Goal: Find specific page/section: Find specific page/section

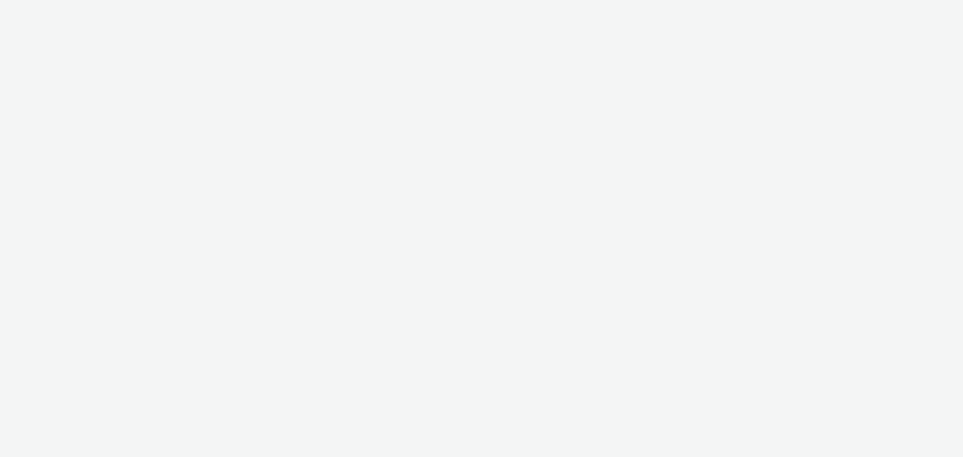
select select "c14206b5-f91a-4a47-b906-eb0b53462d55"
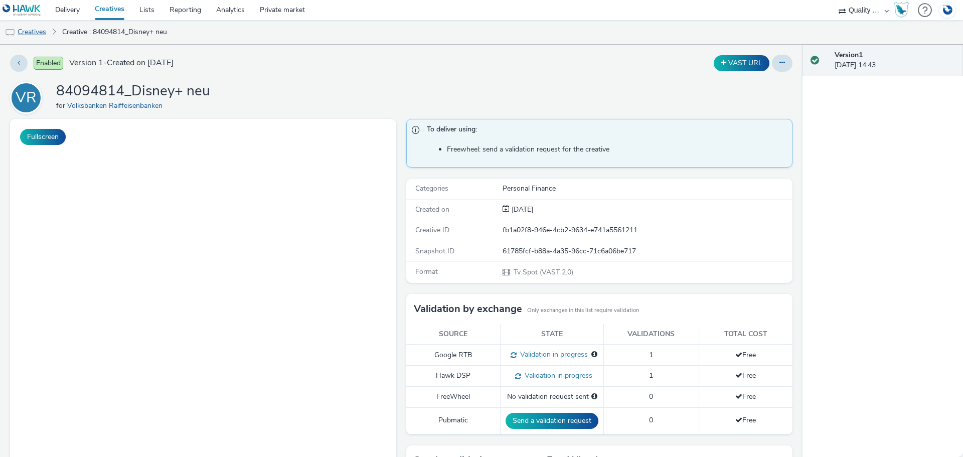
click at [41, 31] on link "Creatives" at bounding box center [25, 32] width 51 height 24
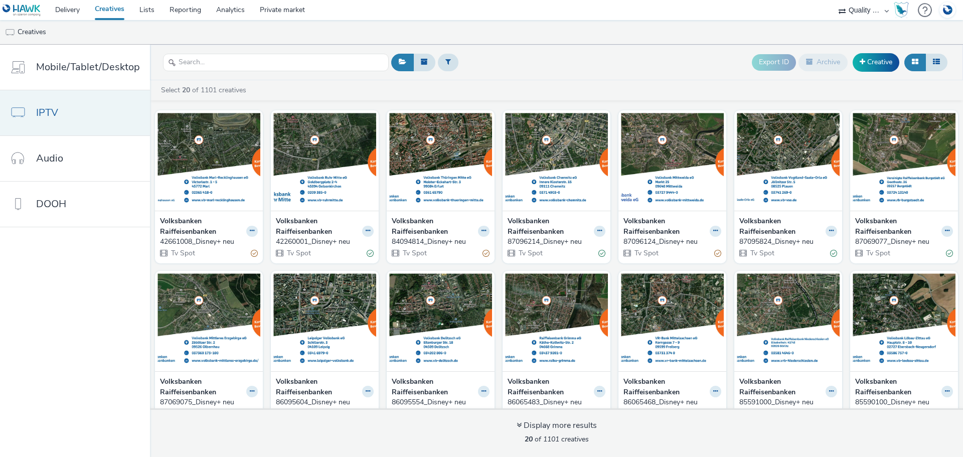
click at [108, 115] on link "IPTV" at bounding box center [75, 112] width 150 height 45
click at [367, 230] on button at bounding box center [368, 232] width 12 height 12
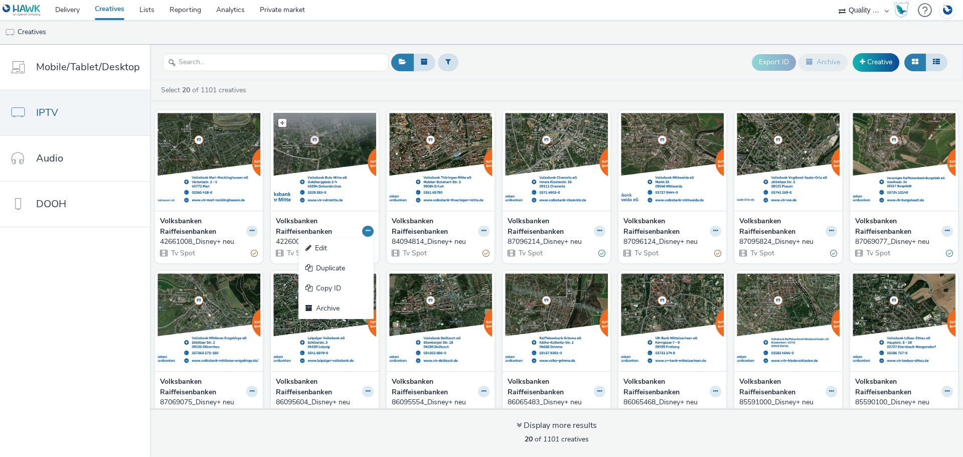
click at [336, 158] on img at bounding box center [324, 162] width 103 height 98
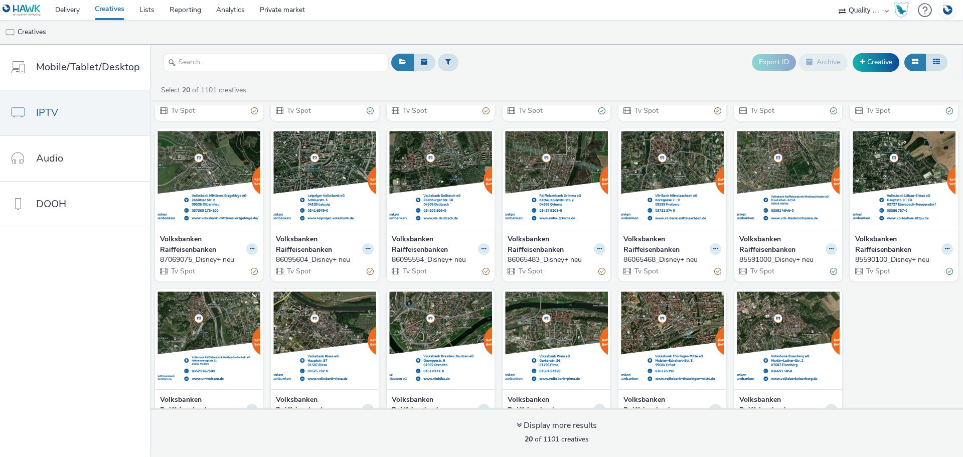
scroll to position [180, 0]
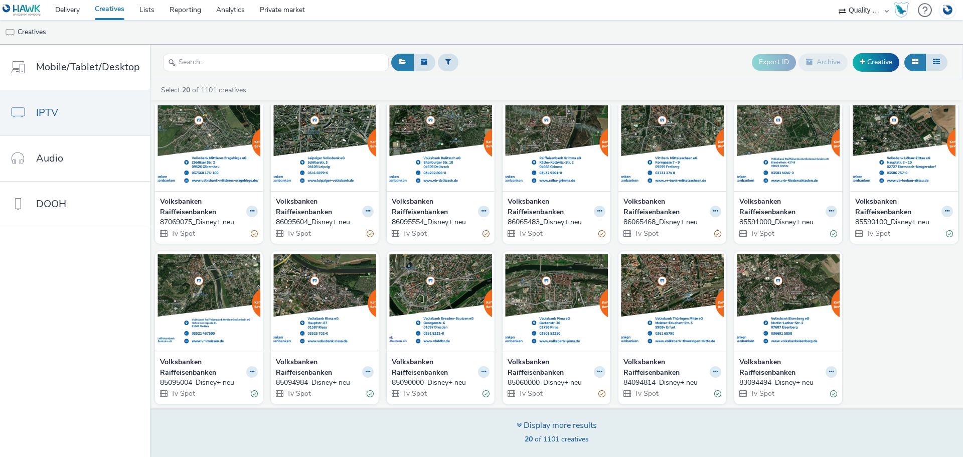
drag, startPoint x: 518, startPoint y: 428, endPoint x: 568, endPoint y: 434, distance: 51.0
click at [519, 428] on icon at bounding box center [519, 425] width 5 height 8
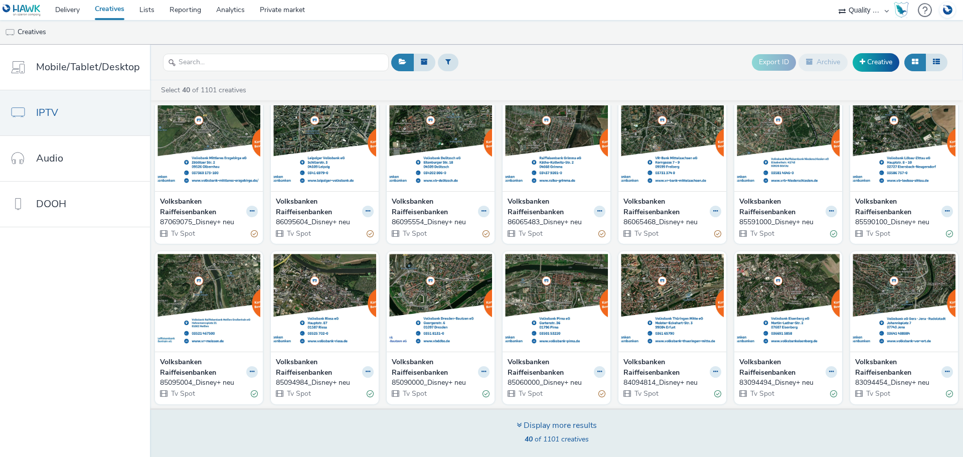
click at [576, 424] on div "Display more results" at bounding box center [557, 426] width 80 height 12
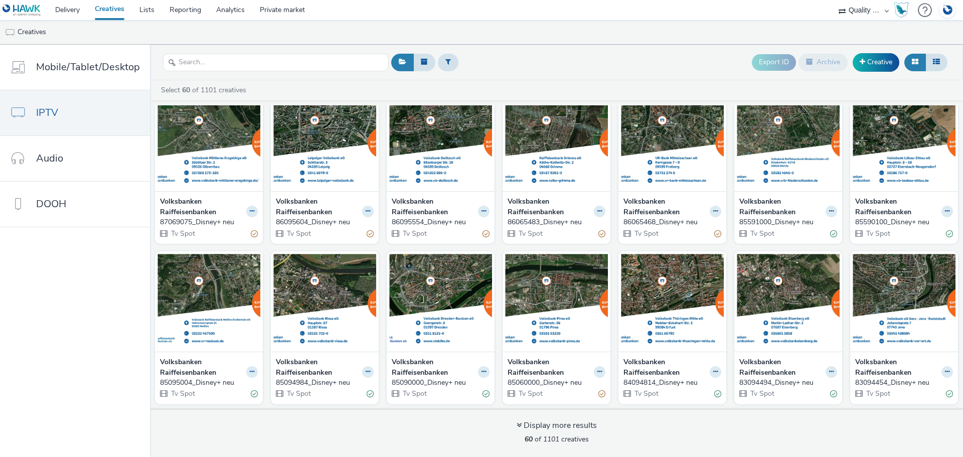
scroll to position [1142, 0]
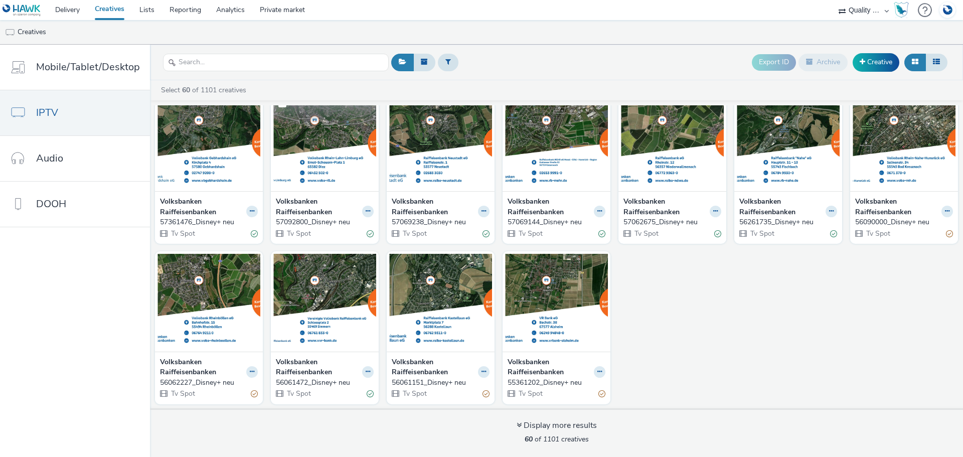
click at [313, 148] on img at bounding box center [324, 142] width 103 height 98
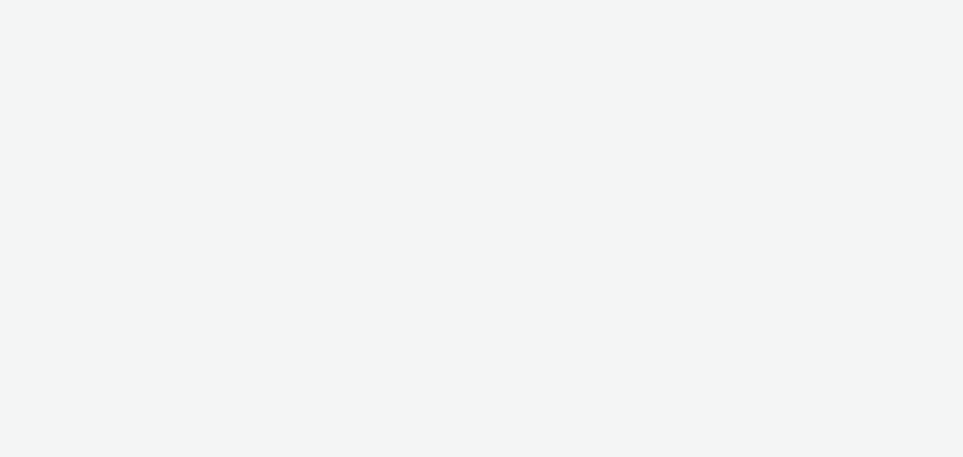
select select "c14206b5-f91a-4a47-b906-eb0b53462d55"
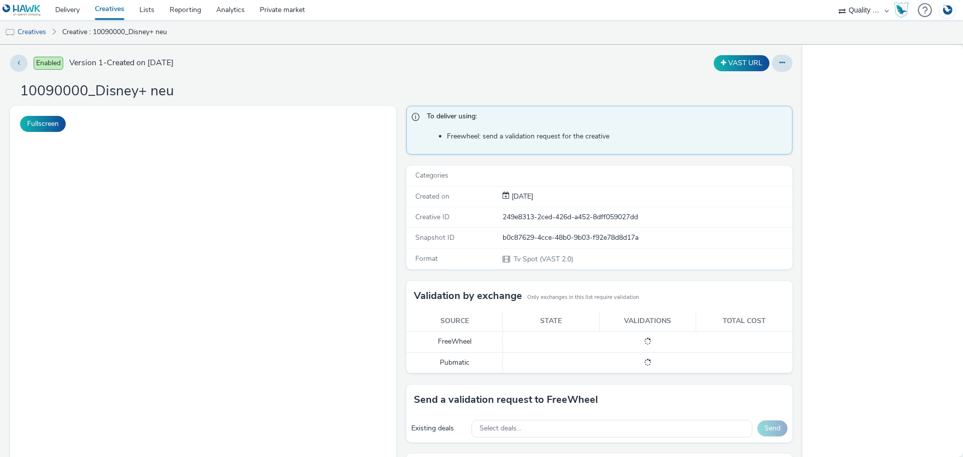
select select "c14206b5-f91a-4a47-b906-eb0b53462d55"
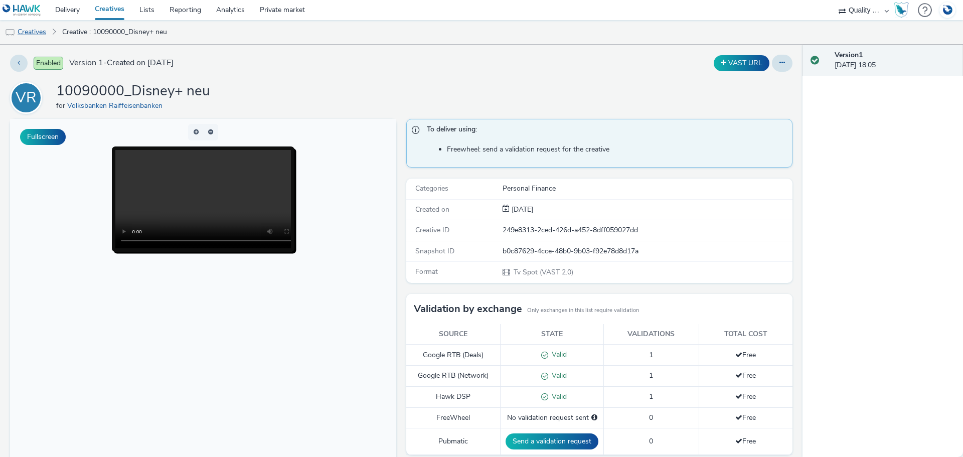
click at [40, 33] on link "Creatives" at bounding box center [25, 32] width 51 height 24
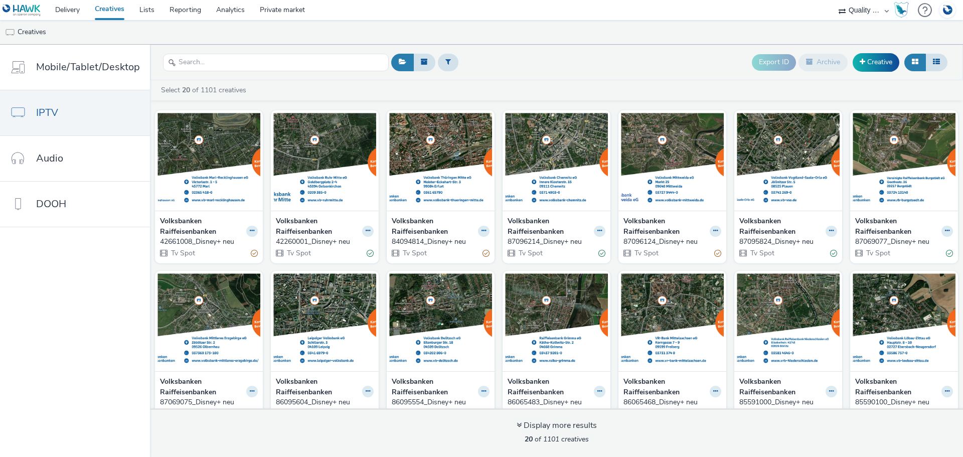
click at [188, 231] on strong "Volksbanken Raiffeisenbanken" at bounding box center [202, 226] width 84 height 21
click at [188, 245] on div "42661008_Disney+ neu" at bounding box center [207, 242] width 94 height 10
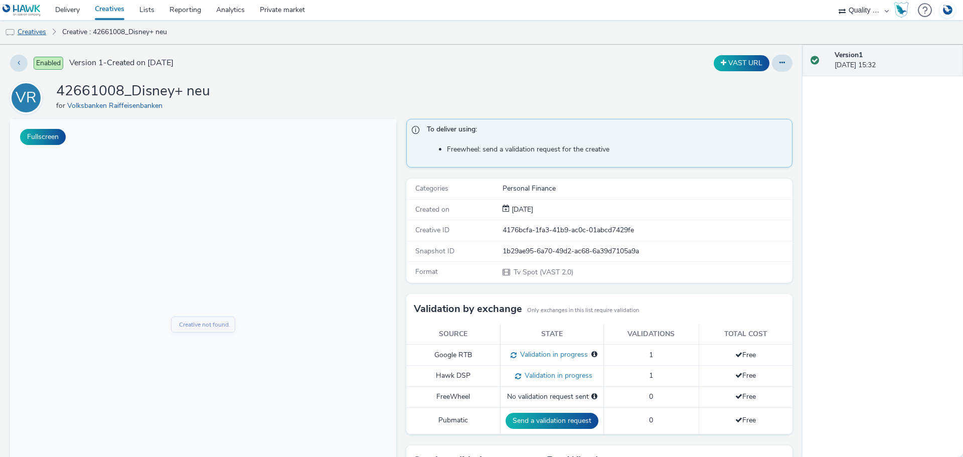
click at [36, 34] on link "Creatives" at bounding box center [25, 32] width 51 height 24
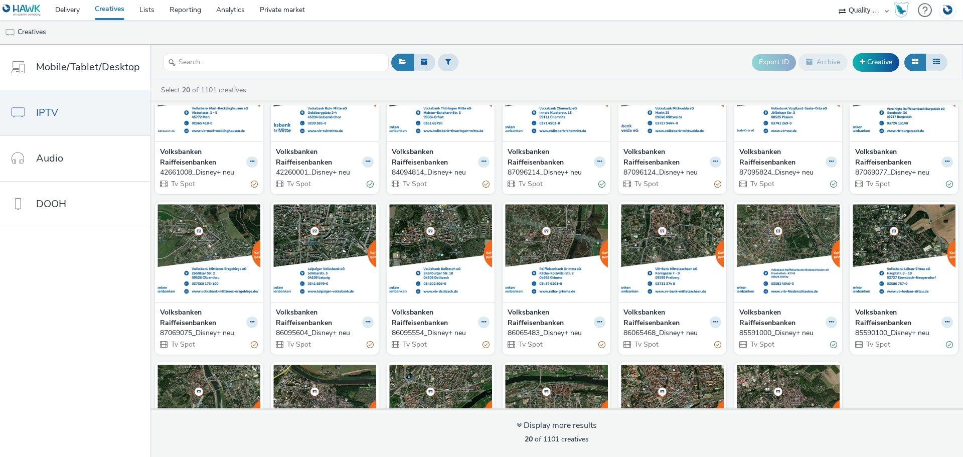
scroll to position [180, 0]
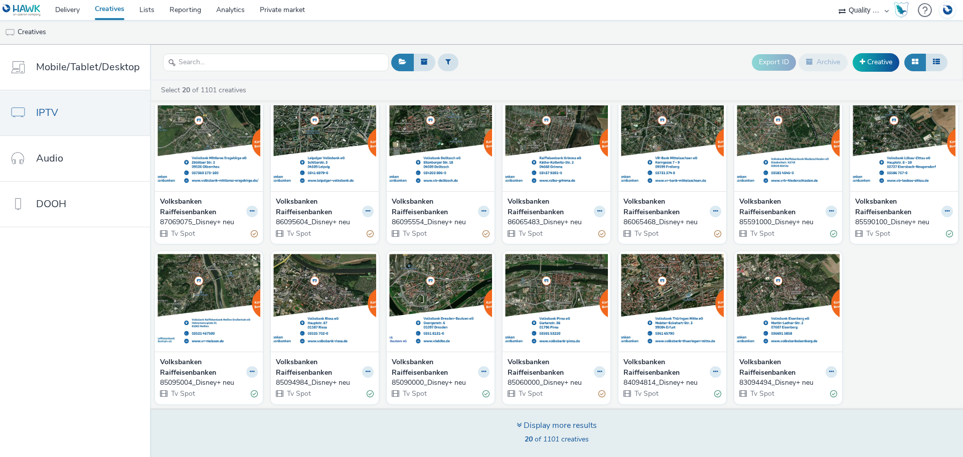
click at [565, 436] on span "20 of 1101 creatives" at bounding box center [557, 439] width 64 height 10
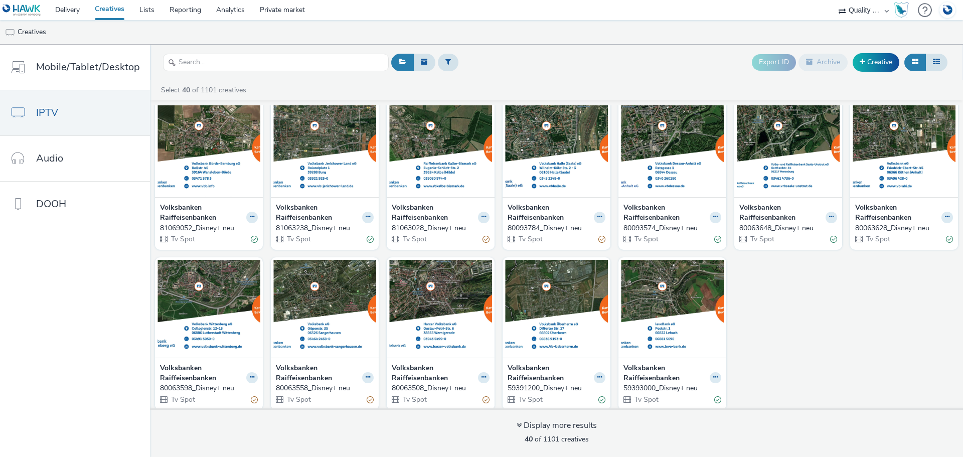
scroll to position [661, 0]
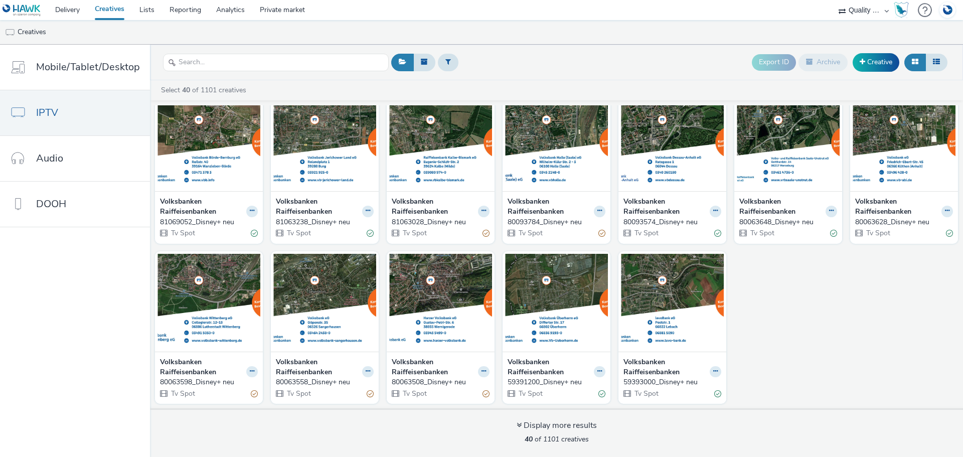
click at [646, 384] on div "59393000_Disney+ neu" at bounding box center [670, 382] width 94 height 10
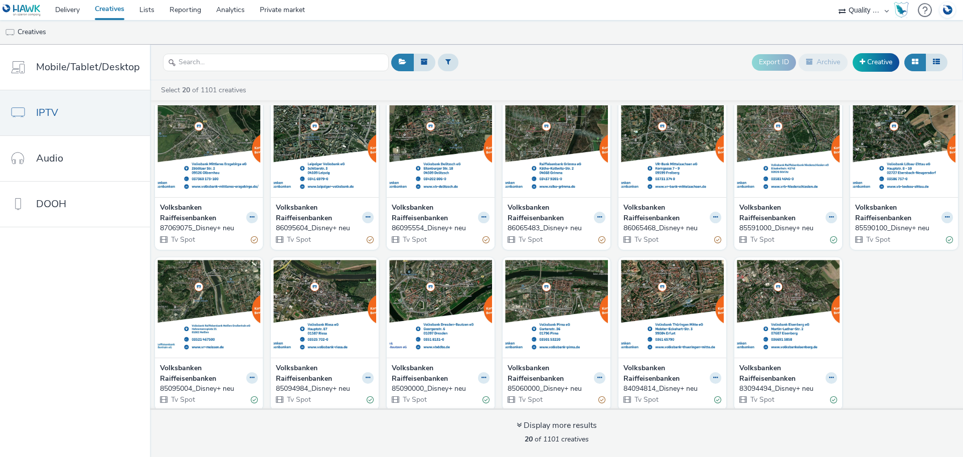
scroll to position [180, 0]
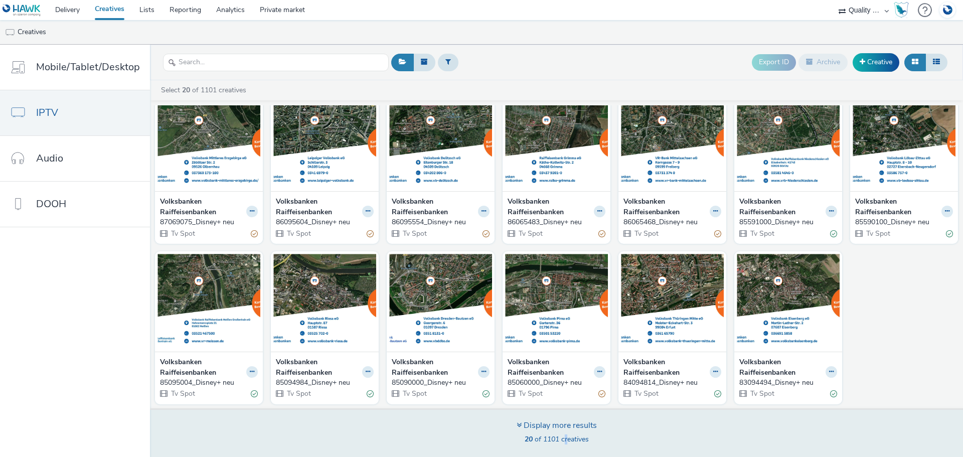
click at [564, 432] on div "Display more results 20 of 1101 creatives" at bounding box center [557, 433] width 80 height 27
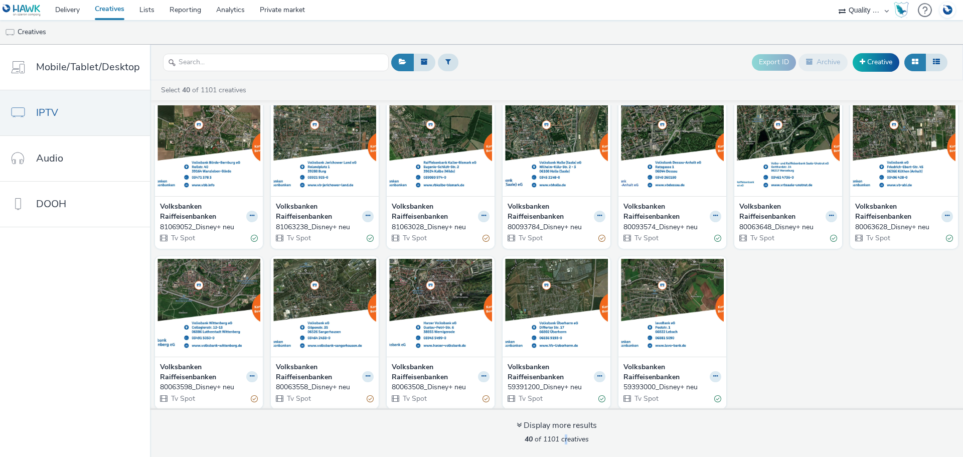
scroll to position [661, 0]
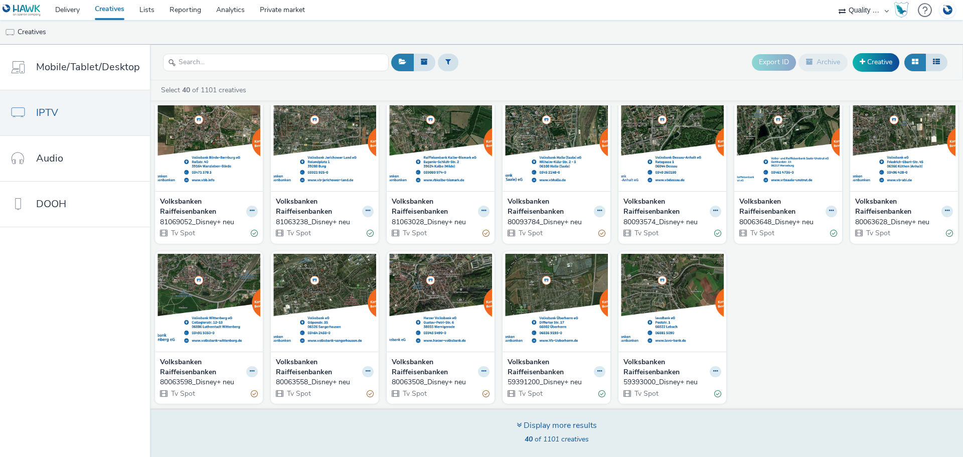
click at [570, 437] on span "40 of 1101 creatives" at bounding box center [557, 439] width 64 height 10
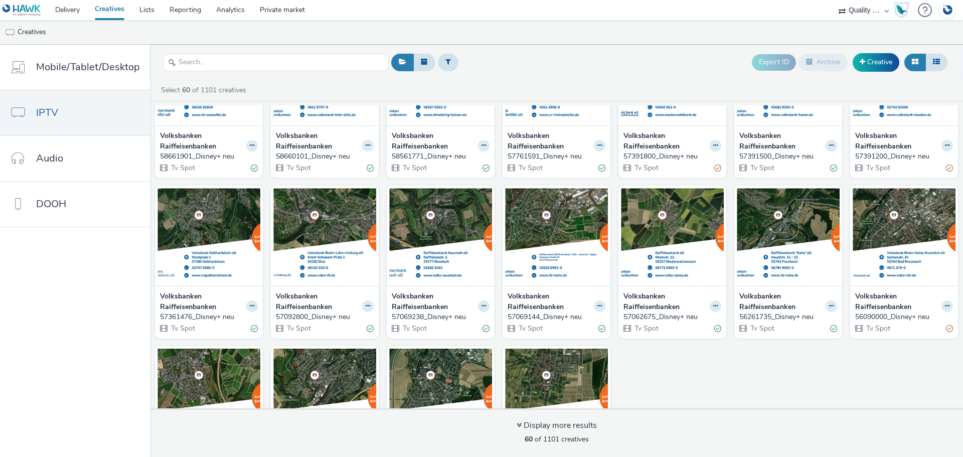
scroll to position [1142, 0]
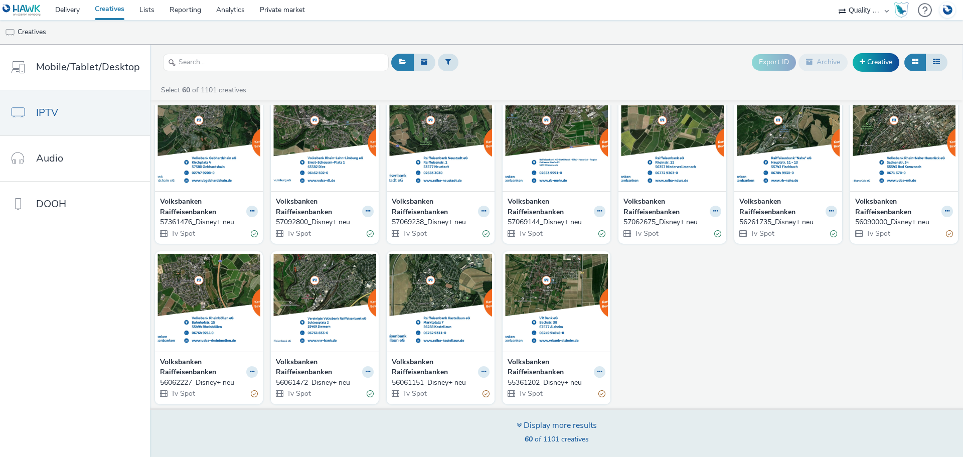
click at [573, 435] on span "60 of 1101 creatives" at bounding box center [557, 439] width 64 height 10
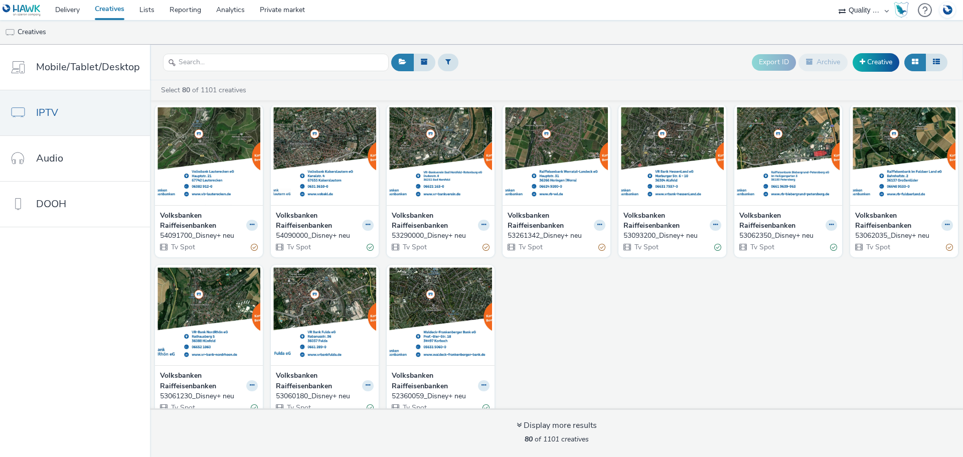
scroll to position [1624, 0]
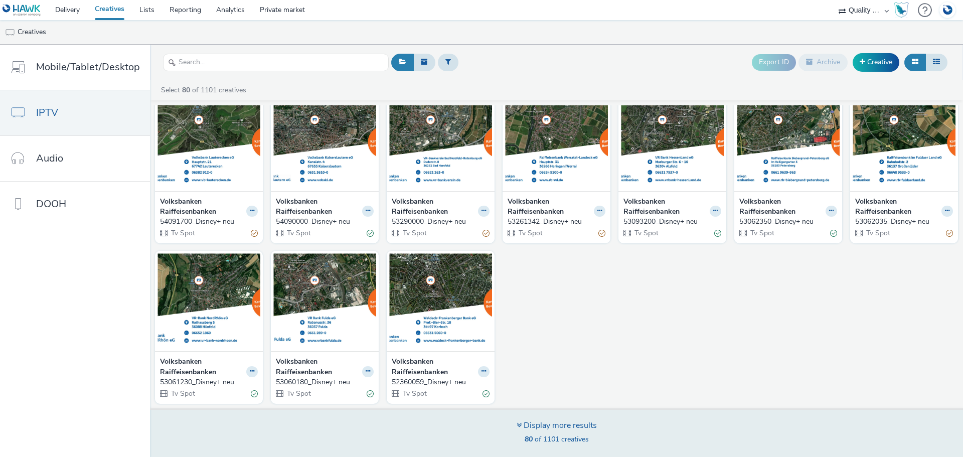
click at [558, 422] on div "Display more results" at bounding box center [557, 426] width 80 height 12
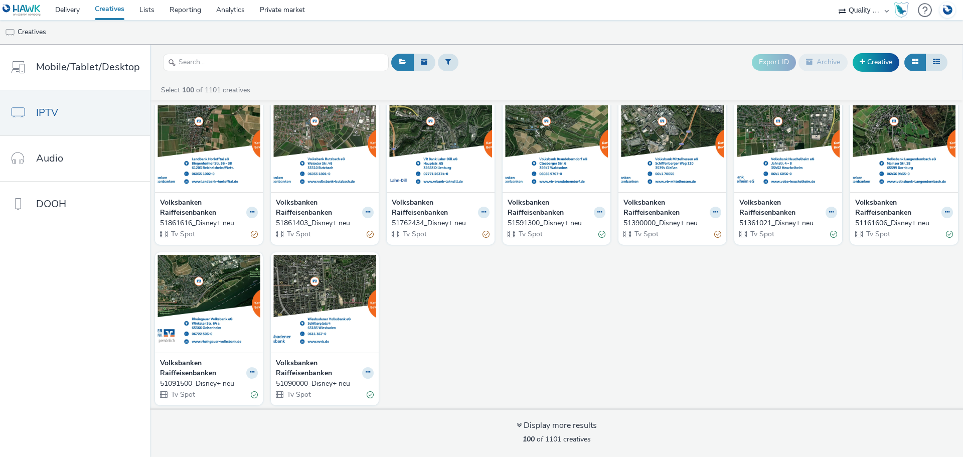
scroll to position [2105, 0]
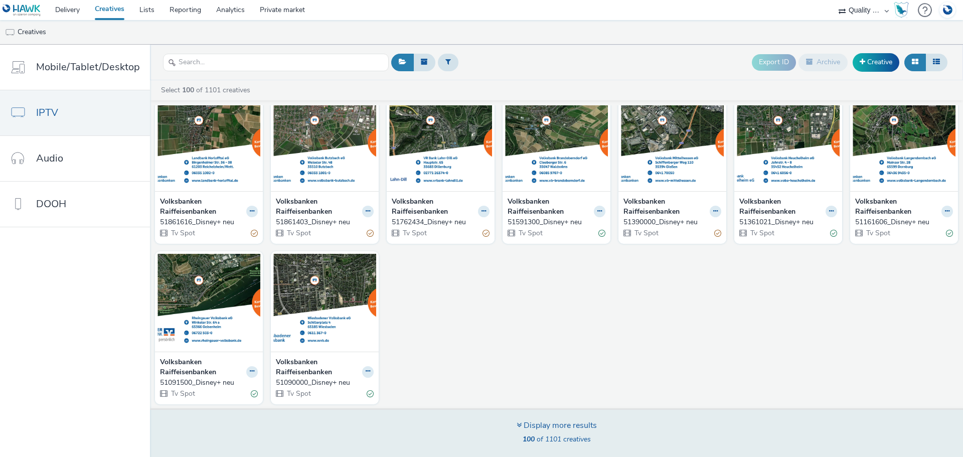
click at [568, 436] on span "100 of 1101 creatives" at bounding box center [557, 439] width 68 height 10
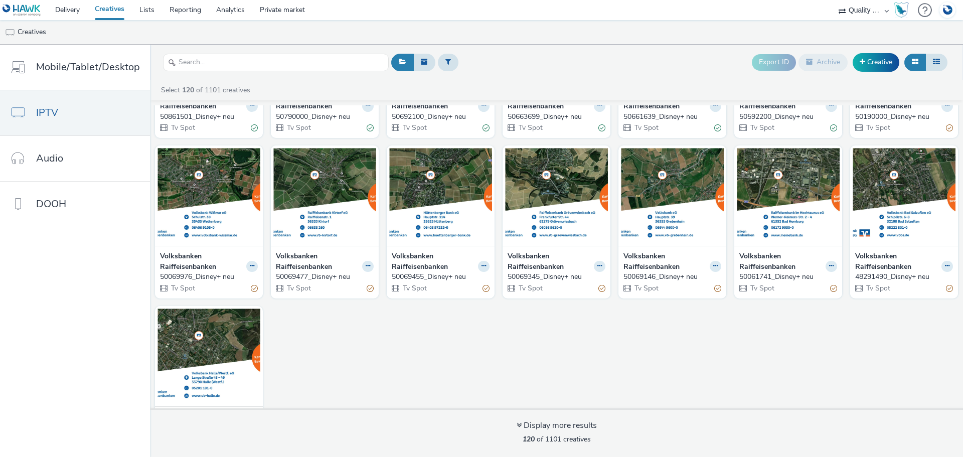
scroll to position [2586, 0]
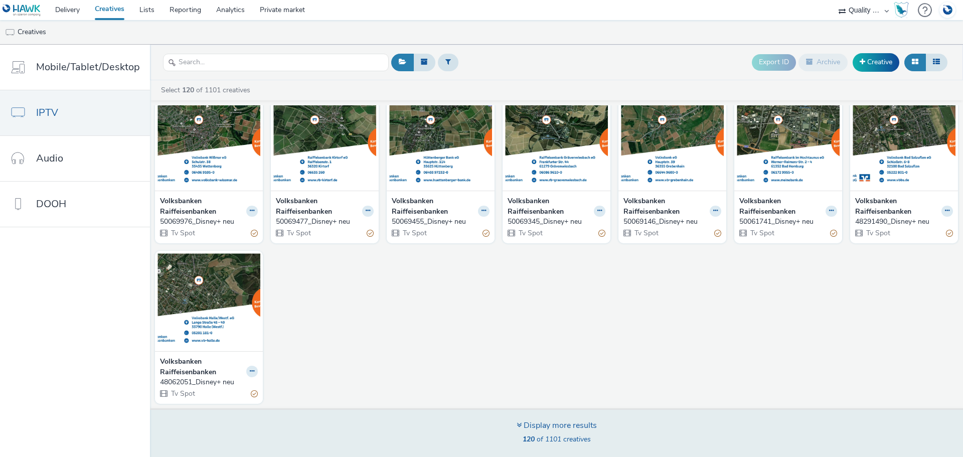
click at [574, 438] on span "120 of 1101 creatives" at bounding box center [557, 439] width 68 height 10
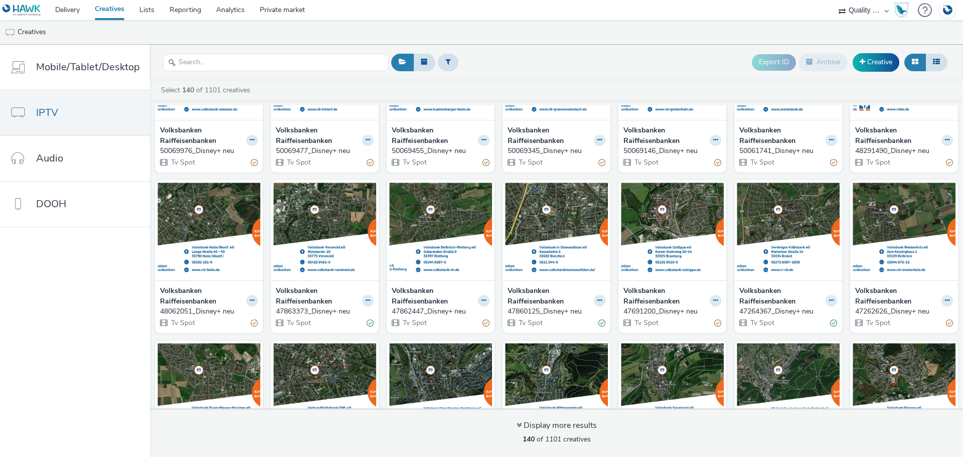
scroll to position [2907, 0]
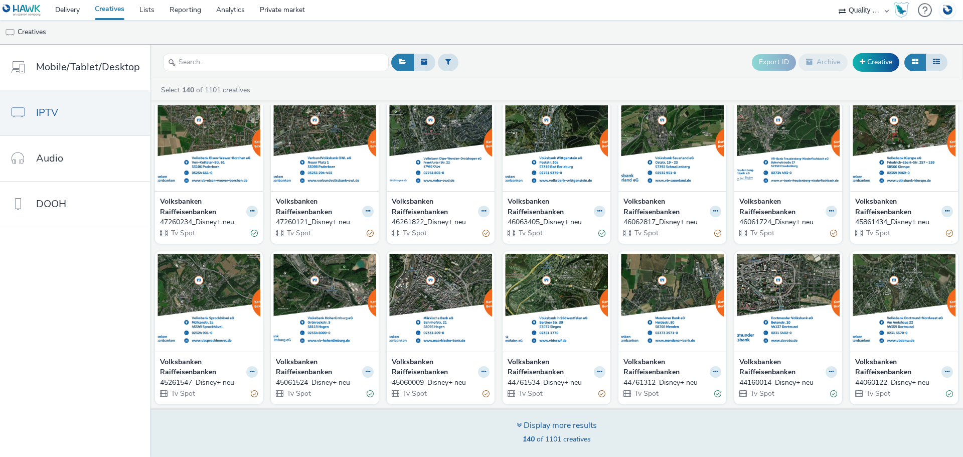
click at [579, 426] on div "Display more results" at bounding box center [557, 426] width 80 height 12
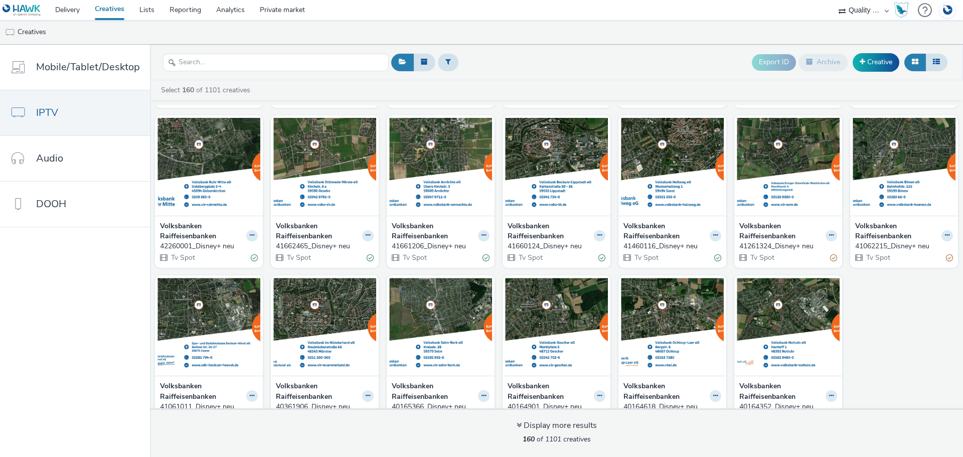
scroll to position [3388, 0]
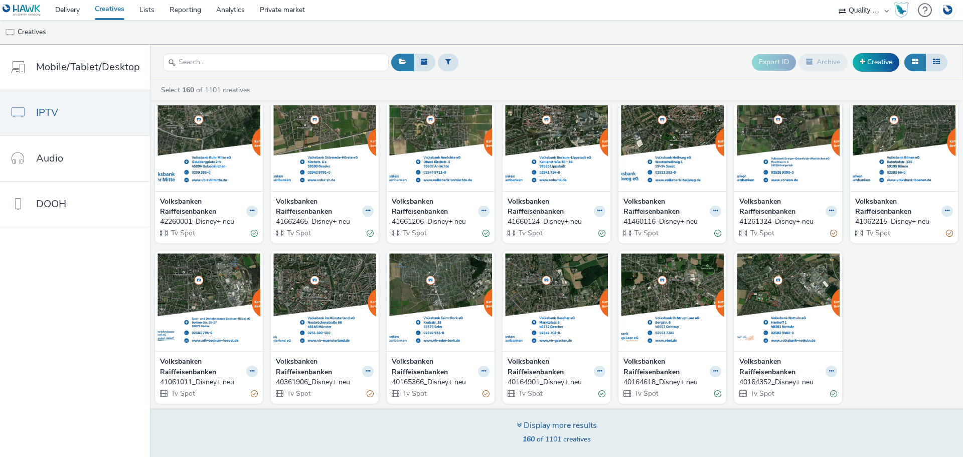
drag, startPoint x: 548, startPoint y: 423, endPoint x: 556, endPoint y: 384, distance: 39.4
click at [550, 422] on div "Display more results" at bounding box center [557, 426] width 80 height 12
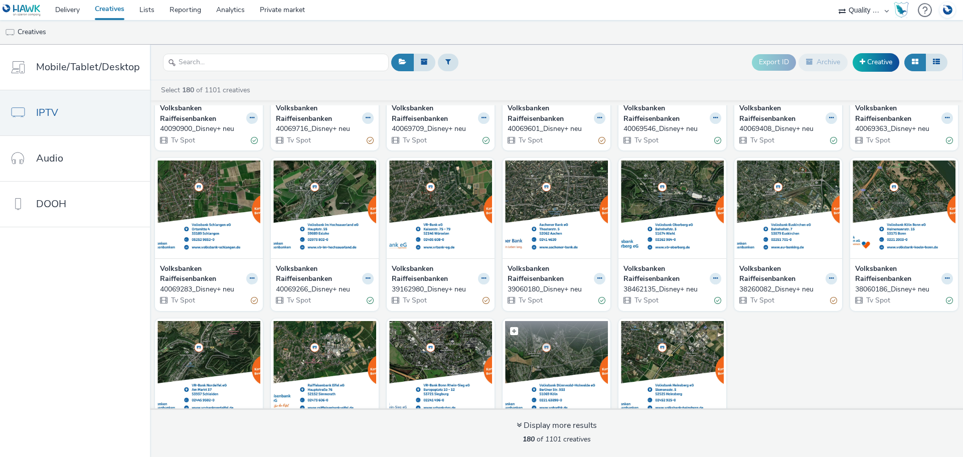
scroll to position [3869, 0]
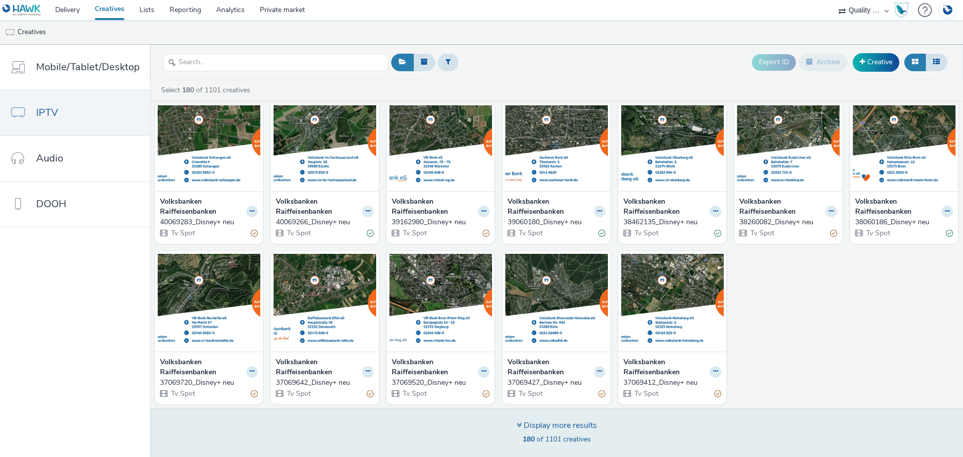
click at [552, 424] on div "Display more results" at bounding box center [557, 426] width 80 height 12
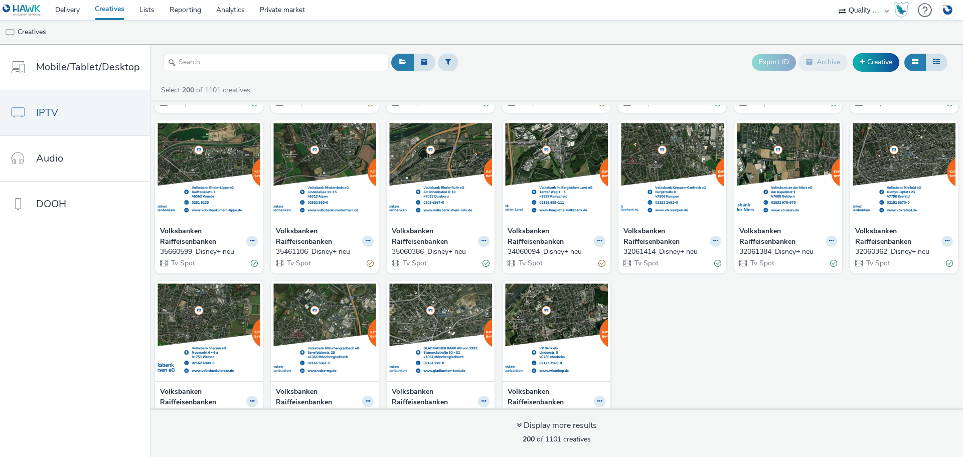
scroll to position [4350, 0]
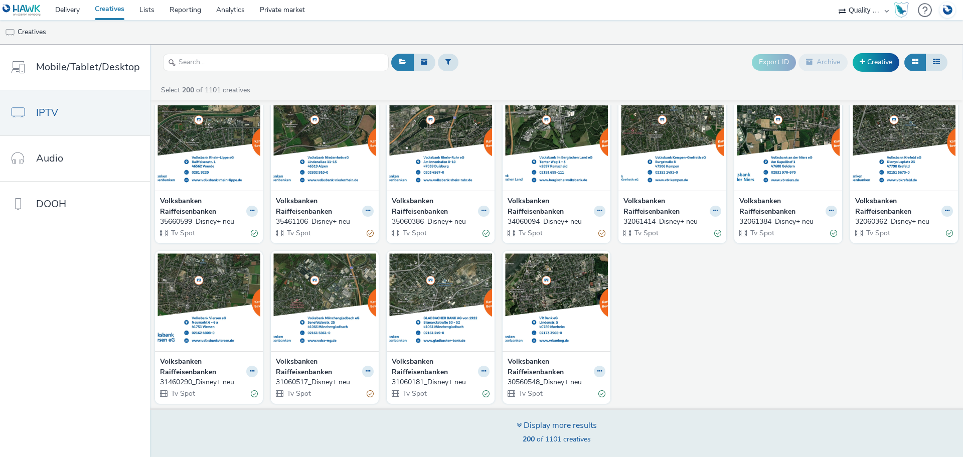
click at [543, 424] on div "Display more results" at bounding box center [557, 426] width 80 height 12
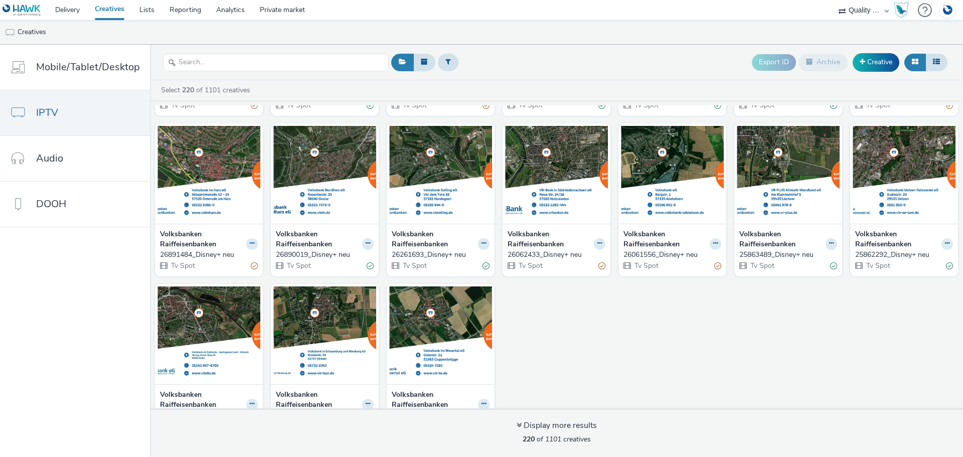
scroll to position [4831, 0]
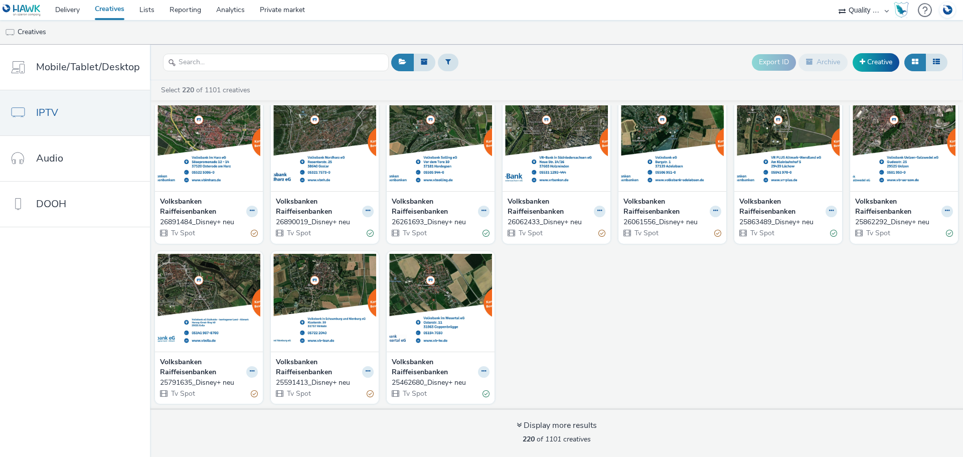
drag, startPoint x: 573, startPoint y: 425, endPoint x: 593, endPoint y: 299, distance: 127.4
click at [574, 425] on div "Display more results" at bounding box center [557, 426] width 80 height 12
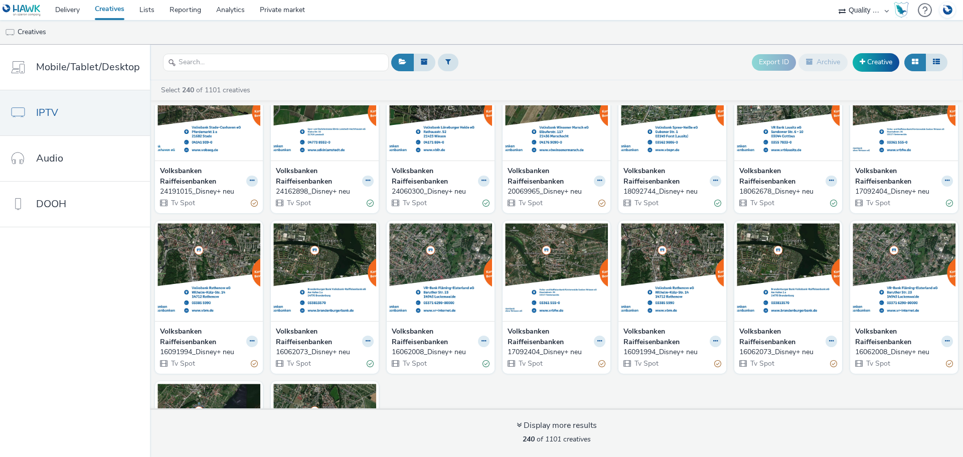
scroll to position [5312, 0]
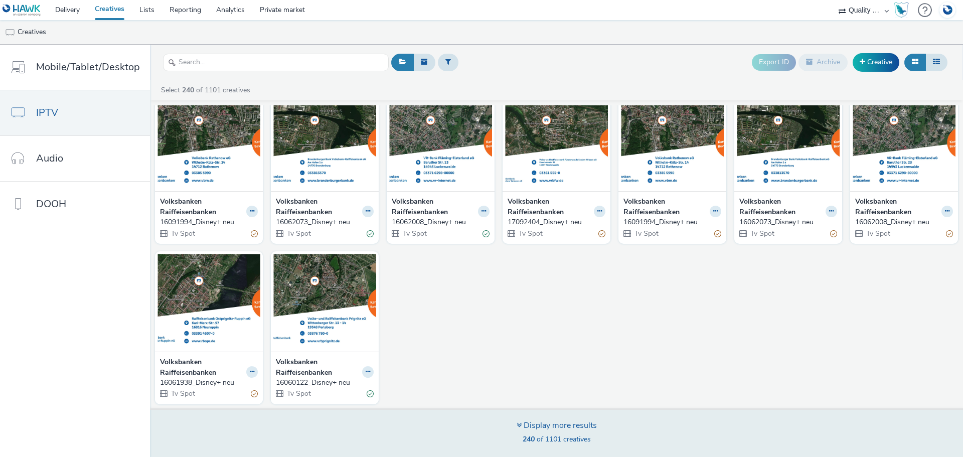
click at [568, 426] on div "Display more results" at bounding box center [557, 426] width 80 height 12
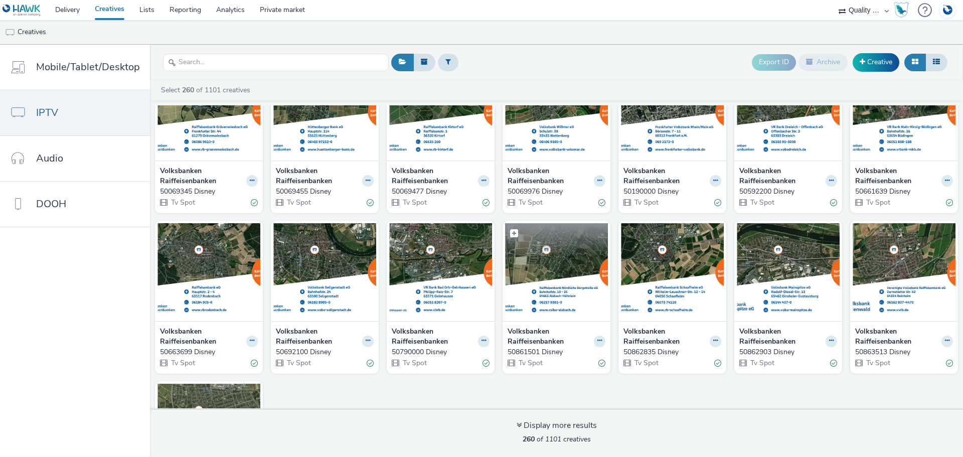
scroll to position [5794, 0]
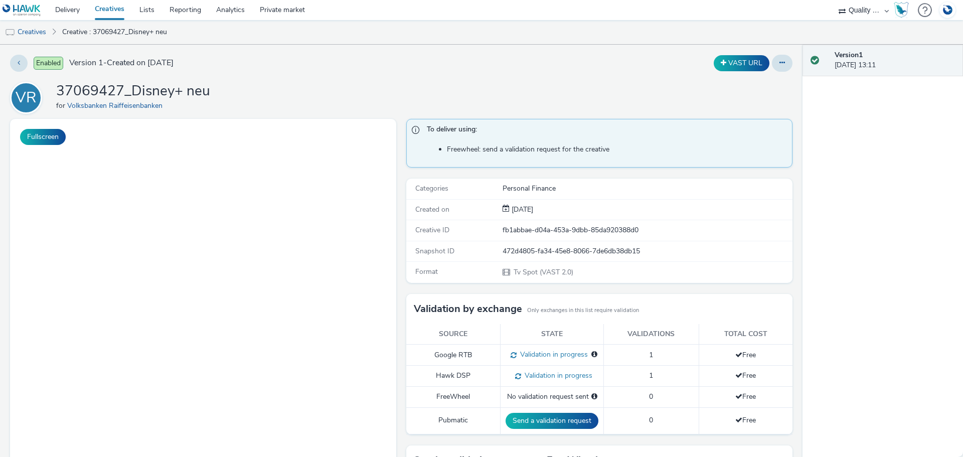
select select "c14206b5-f91a-4a47-b906-eb0b53462d55"
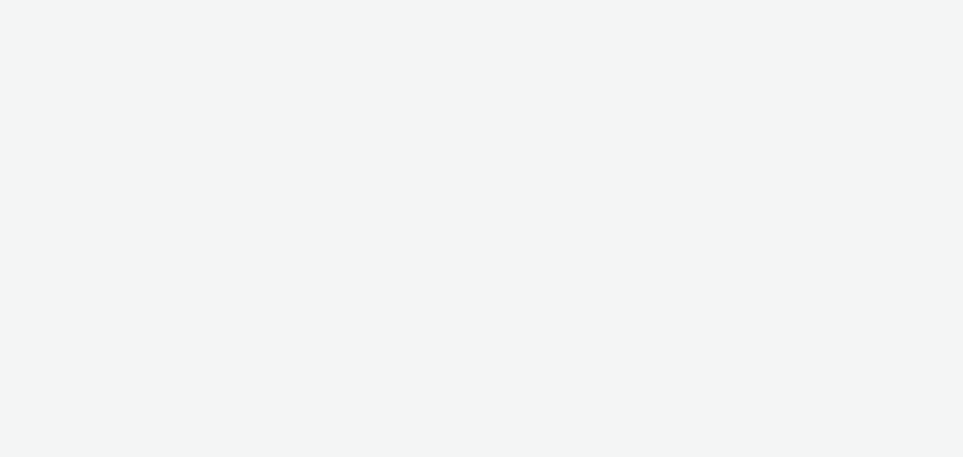
select select "c14206b5-f91a-4a47-b906-eb0b53462d55"
